Goal: Information Seeking & Learning: Learn about a topic

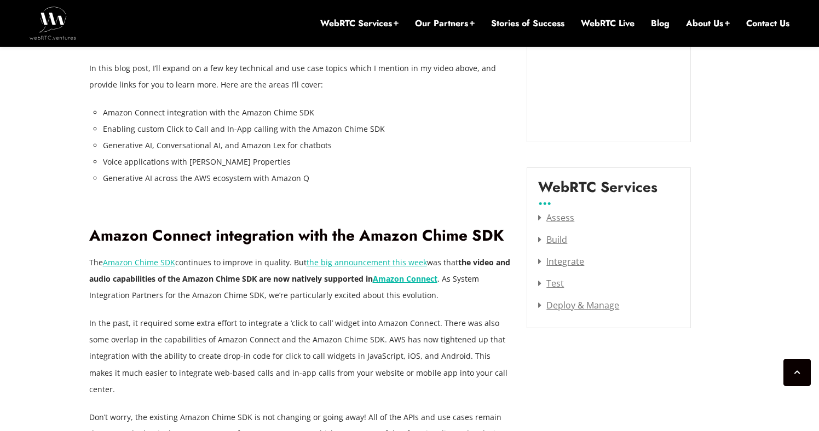
scroll to position [1390, 0]
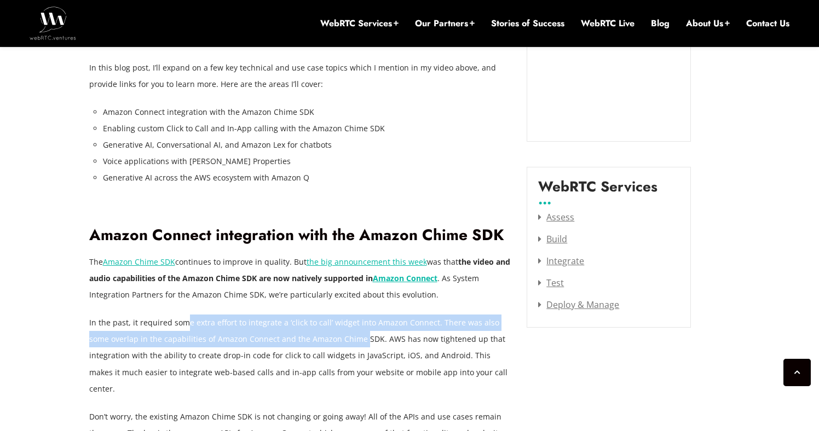
drag, startPoint x: 368, startPoint y: 361, endPoint x: 338, endPoint y: 341, distance: 36.0
click at [338, 341] on p "In the past, it required some extra effort to integrate a ‘click to call’ widge…" at bounding box center [300, 356] width 422 height 82
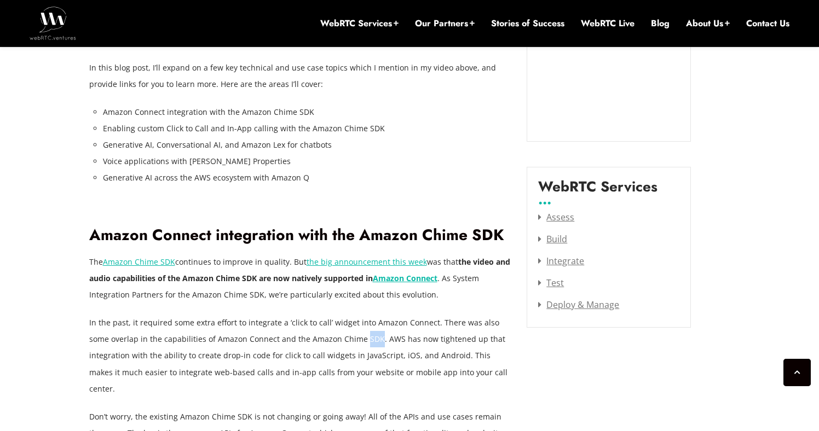
click at [338, 341] on p "In the past, it required some extra effort to integrate a ‘click to call’ widge…" at bounding box center [300, 356] width 422 height 82
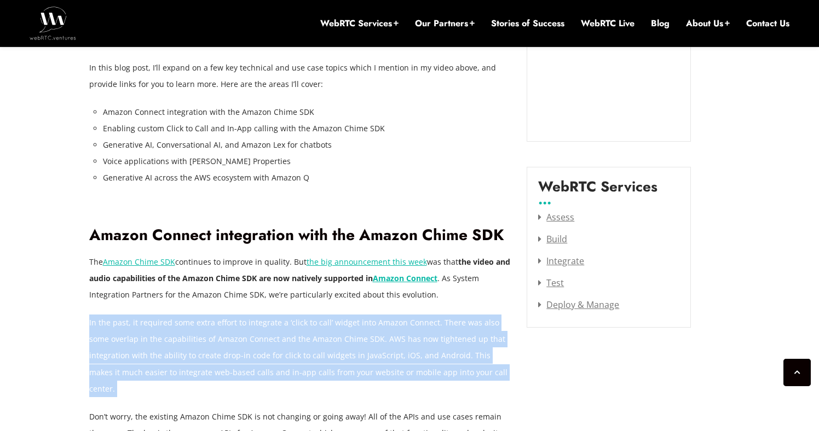
click at [338, 341] on p "In the past, it required some extra effort to integrate a ‘click to call’ widge…" at bounding box center [300, 356] width 422 height 82
click at [311, 332] on p "In the past, it required some extra effort to integrate a ‘click to call’ widge…" at bounding box center [300, 356] width 422 height 82
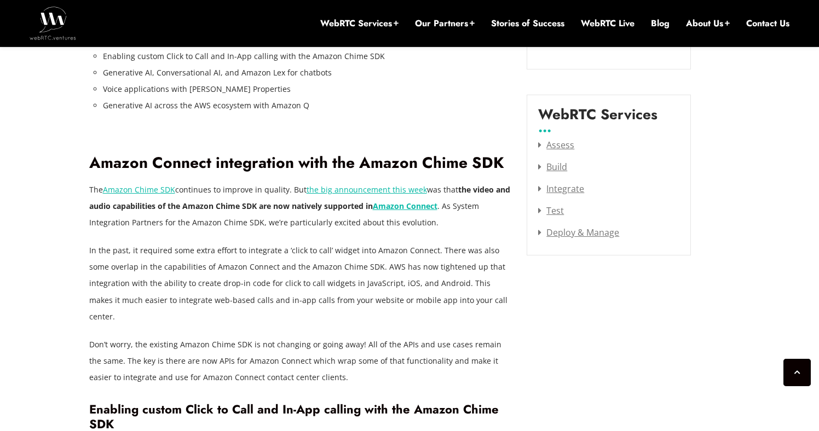
scroll to position [1483, 0]
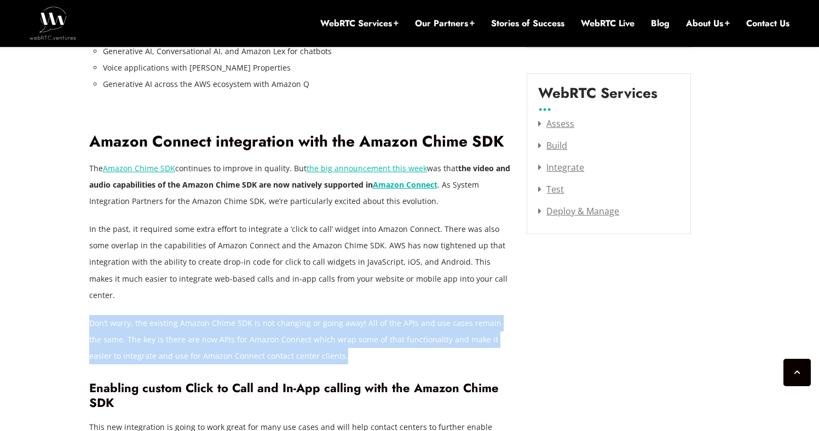
drag, startPoint x: 174, startPoint y: 298, endPoint x: 376, endPoint y: 337, distance: 206.3
click at [376, 337] on p "Don’t worry, the existing Amazon Chime SDK is not changing or going away! All o…" at bounding box center [300, 339] width 422 height 49
drag, startPoint x: 376, startPoint y: 337, endPoint x: 117, endPoint y: 297, distance: 262.0
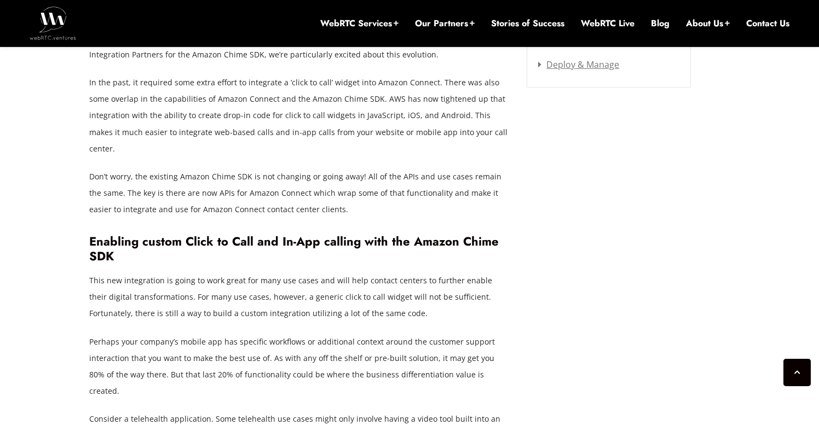
scroll to position [1633, 0]
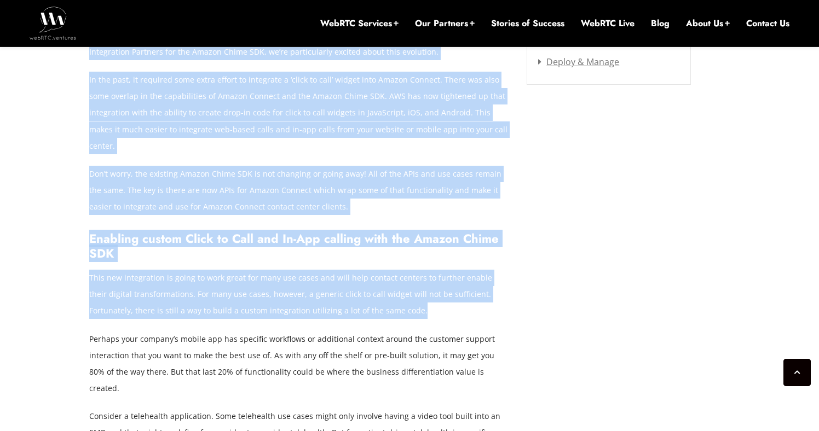
drag, startPoint x: 87, startPoint y: 262, endPoint x: 391, endPoint y: 299, distance: 306.2
click at [391, 299] on p "This new integration is going to work great for many use cases and will help co…" at bounding box center [300, 294] width 422 height 49
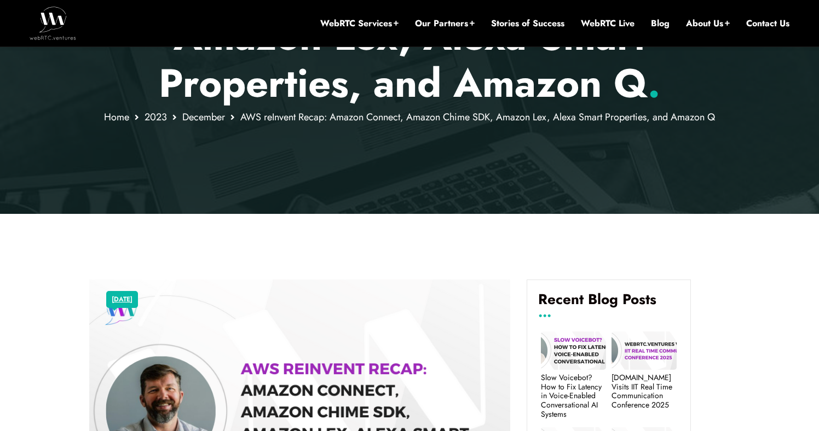
scroll to position [0, 0]
